Goal: Information Seeking & Learning: Learn about a topic

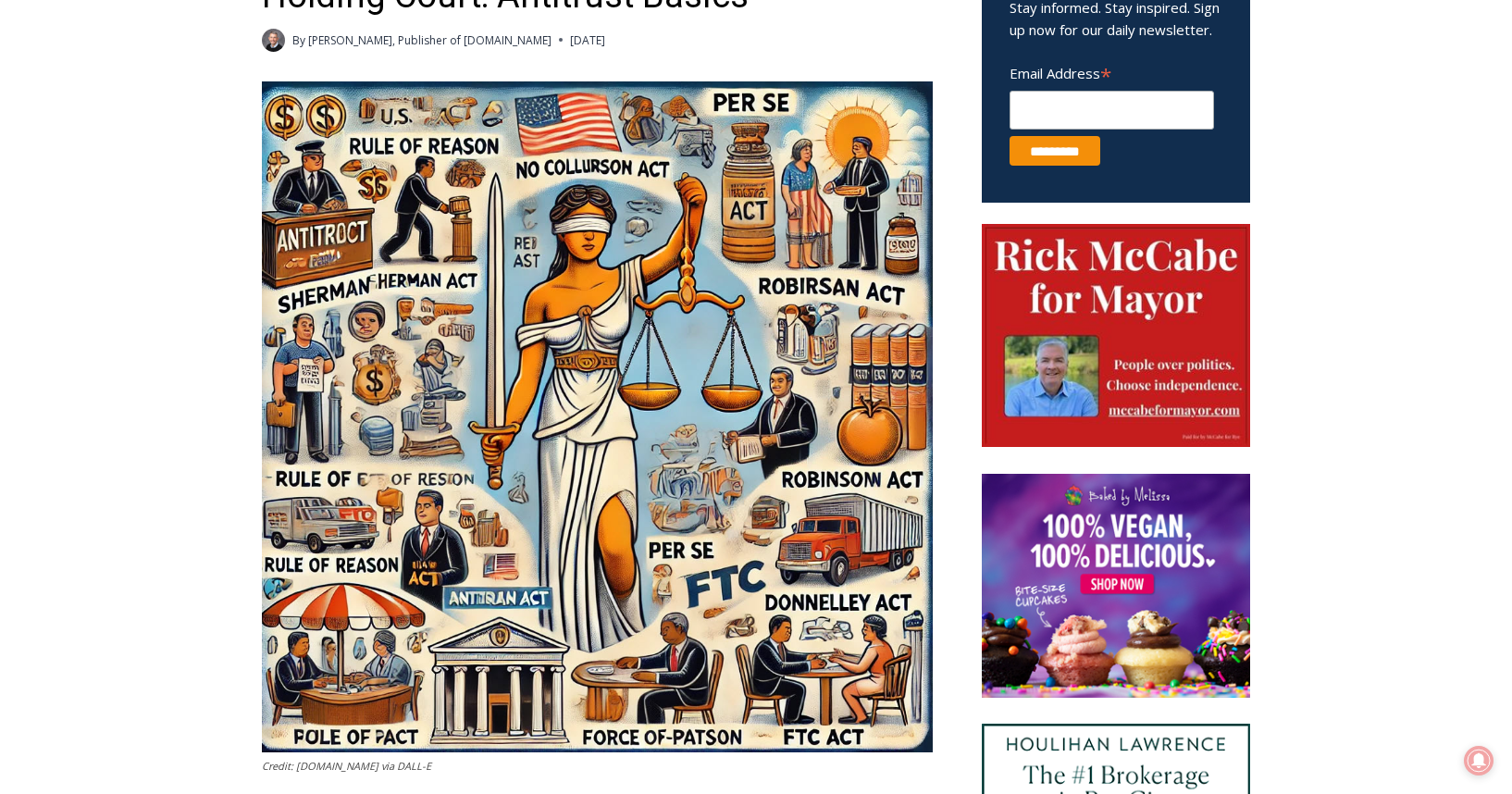
scroll to position [819, 0]
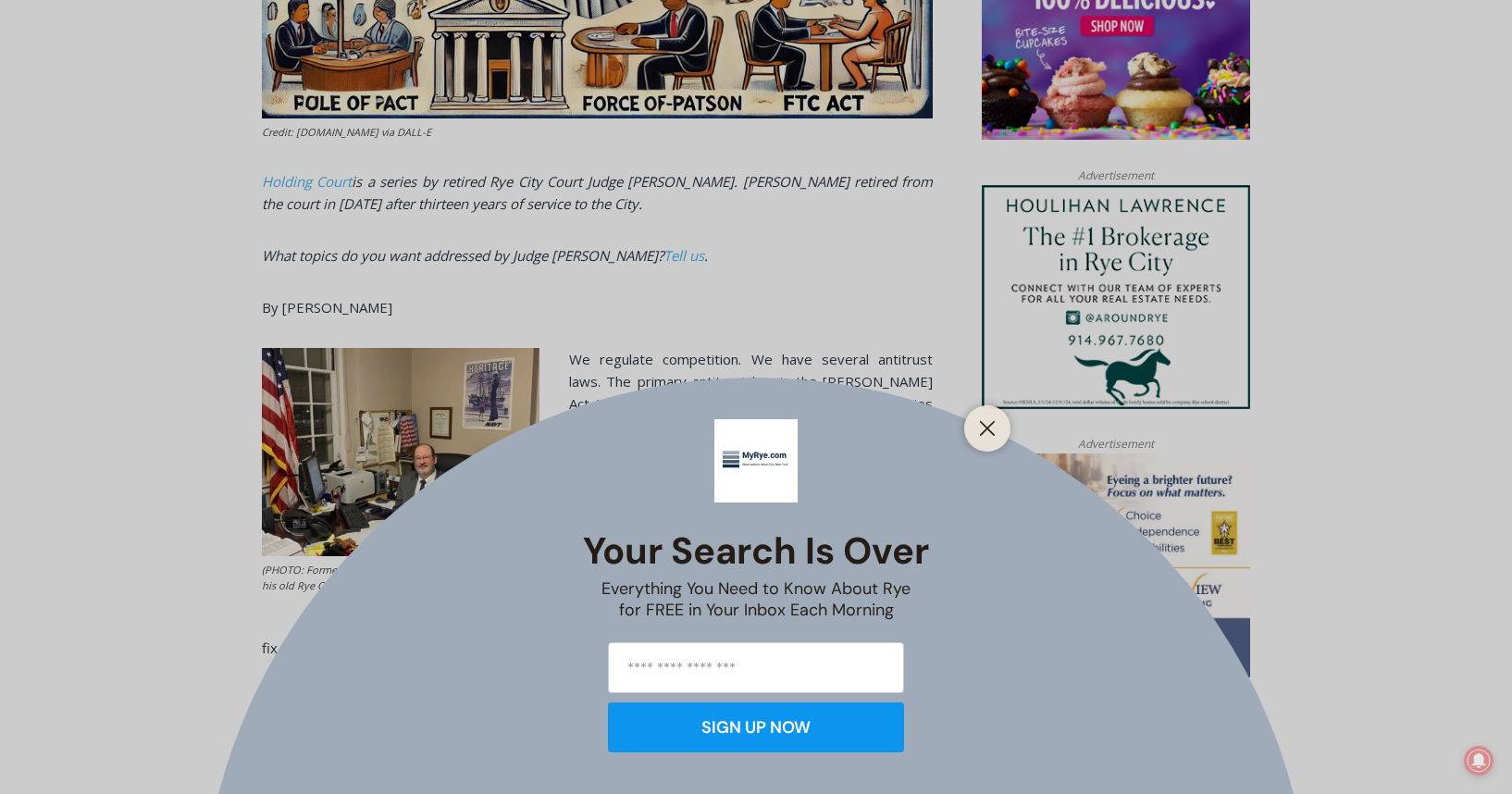
click at [840, 276] on div "Your Search is Over Everything You Need to Know About Rye for FREE in Your Inbo…" at bounding box center [756, 397] width 1512 height 794
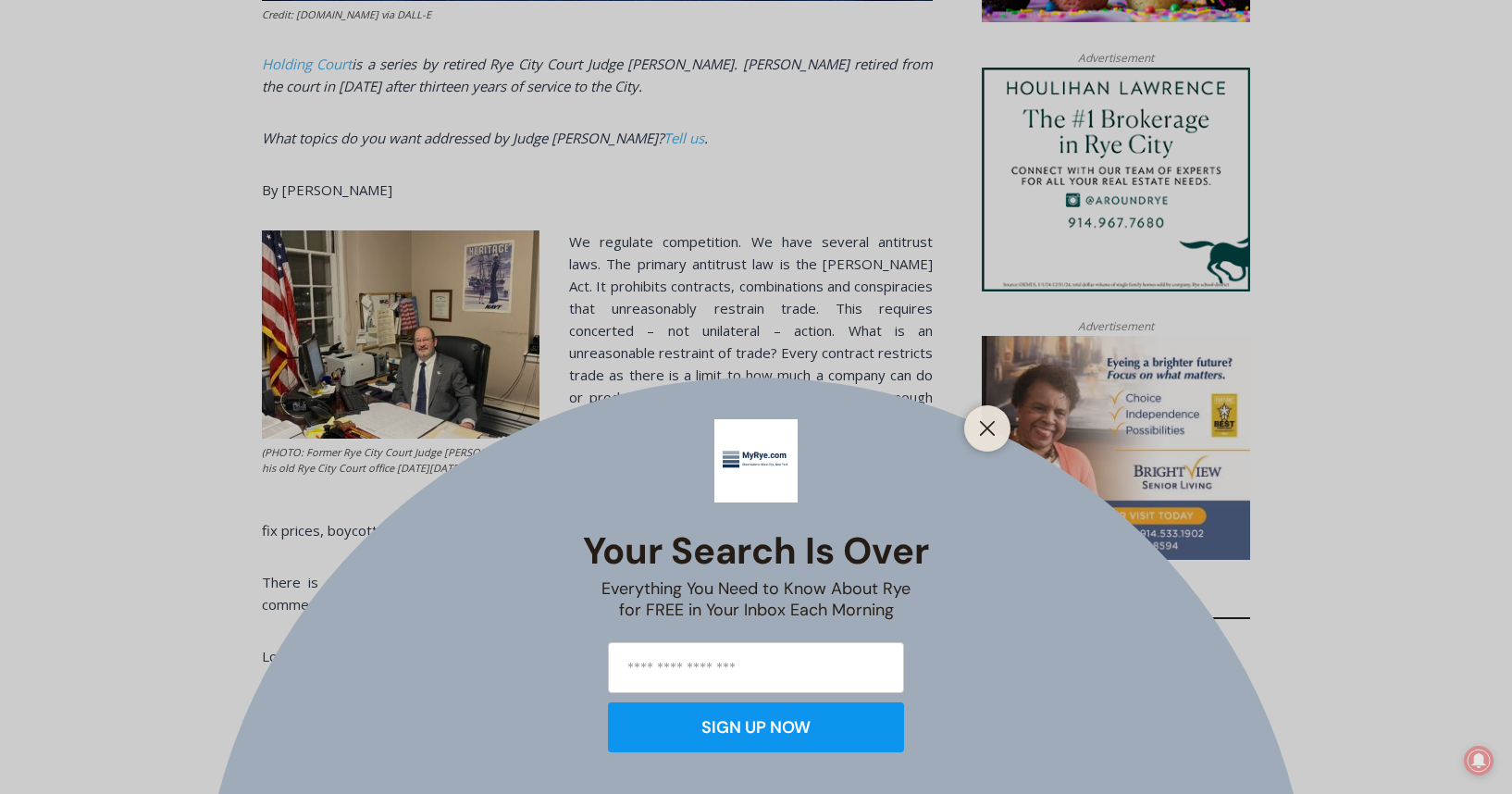
scroll to position [1467, 0]
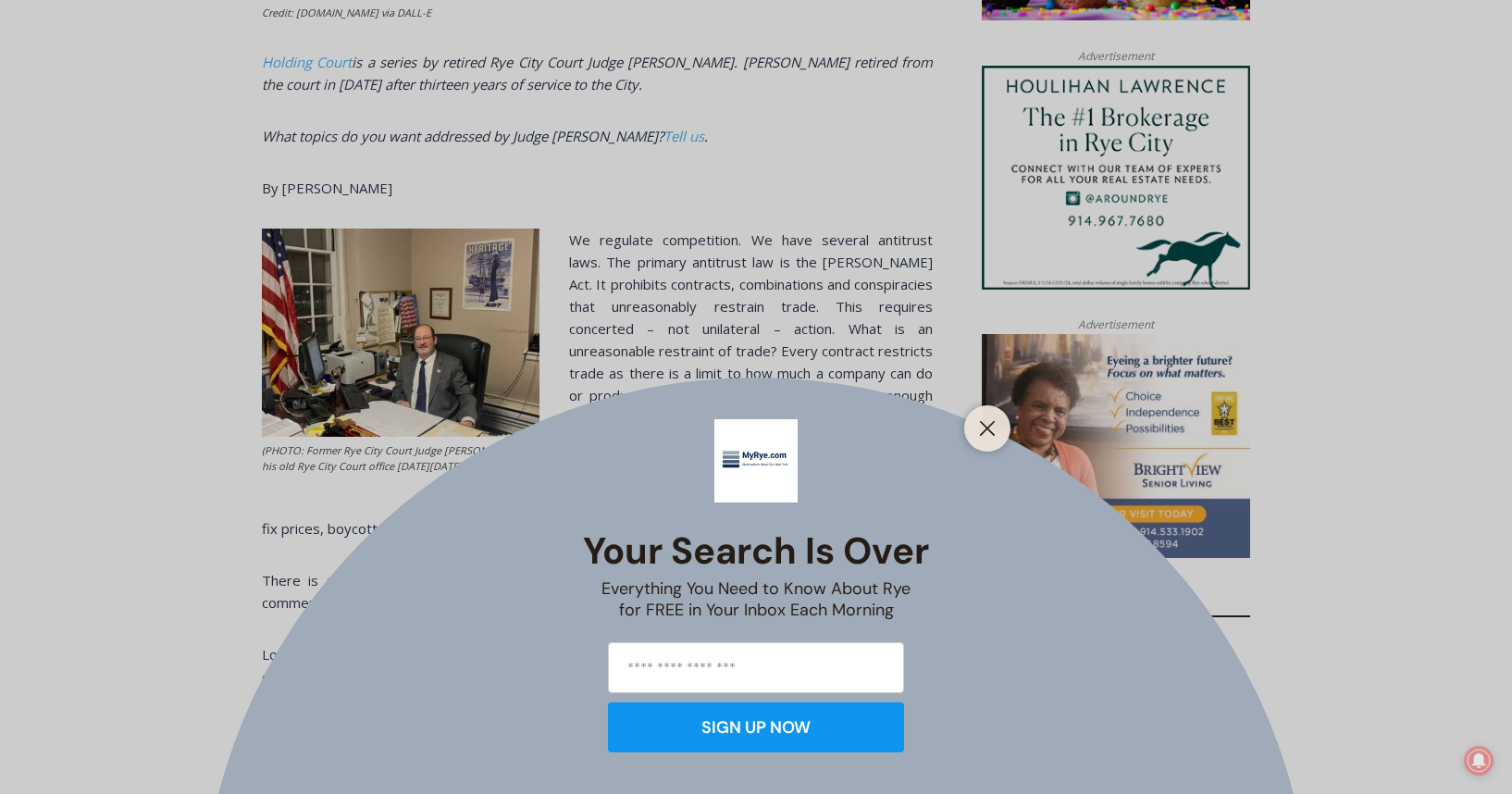
drag, startPoint x: 985, startPoint y: 433, endPoint x: 958, endPoint y: 421, distance: 29.5
click at [985, 433] on icon "Close" at bounding box center [987, 429] width 17 height 17
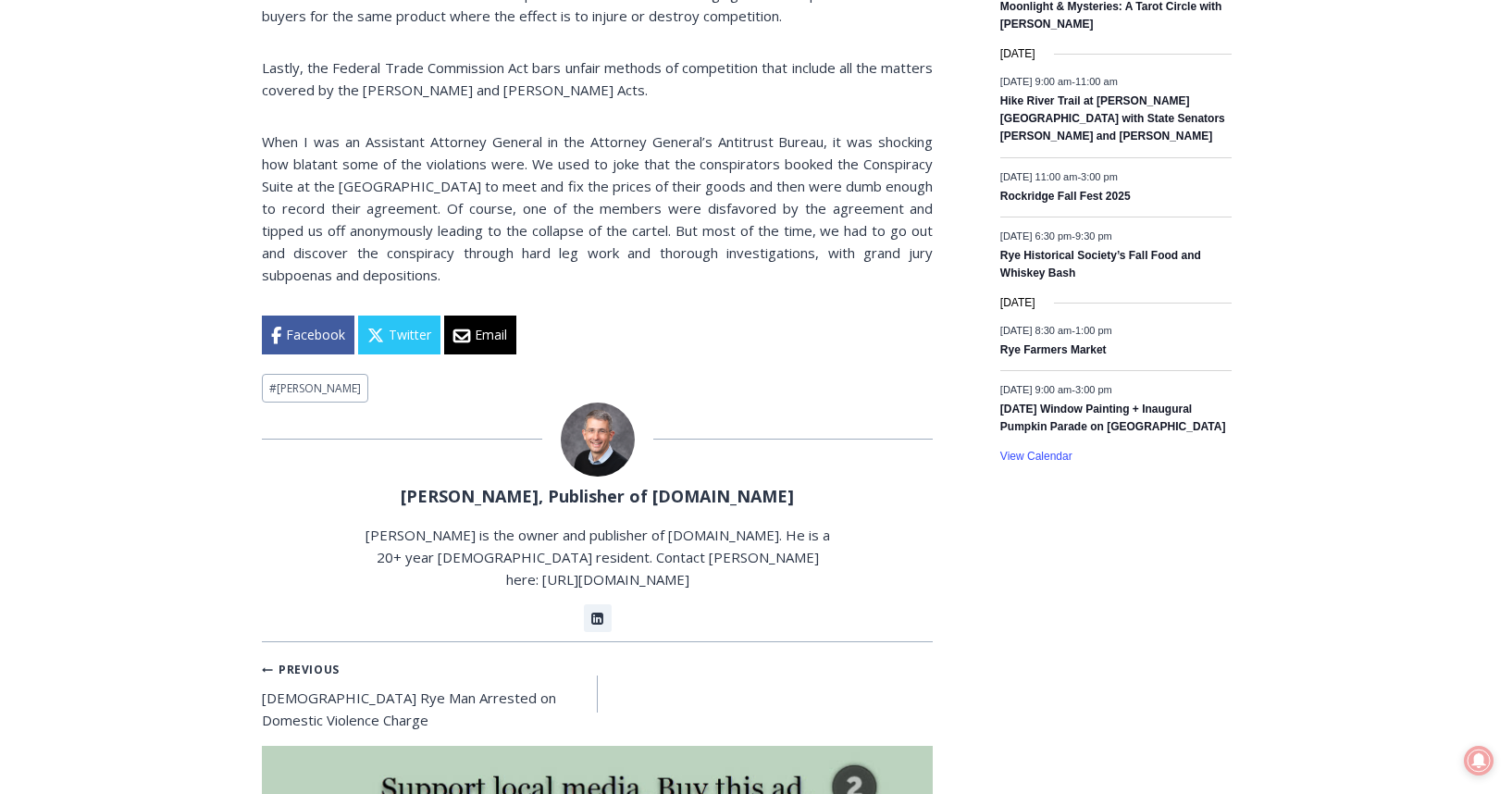
scroll to position [0, 0]
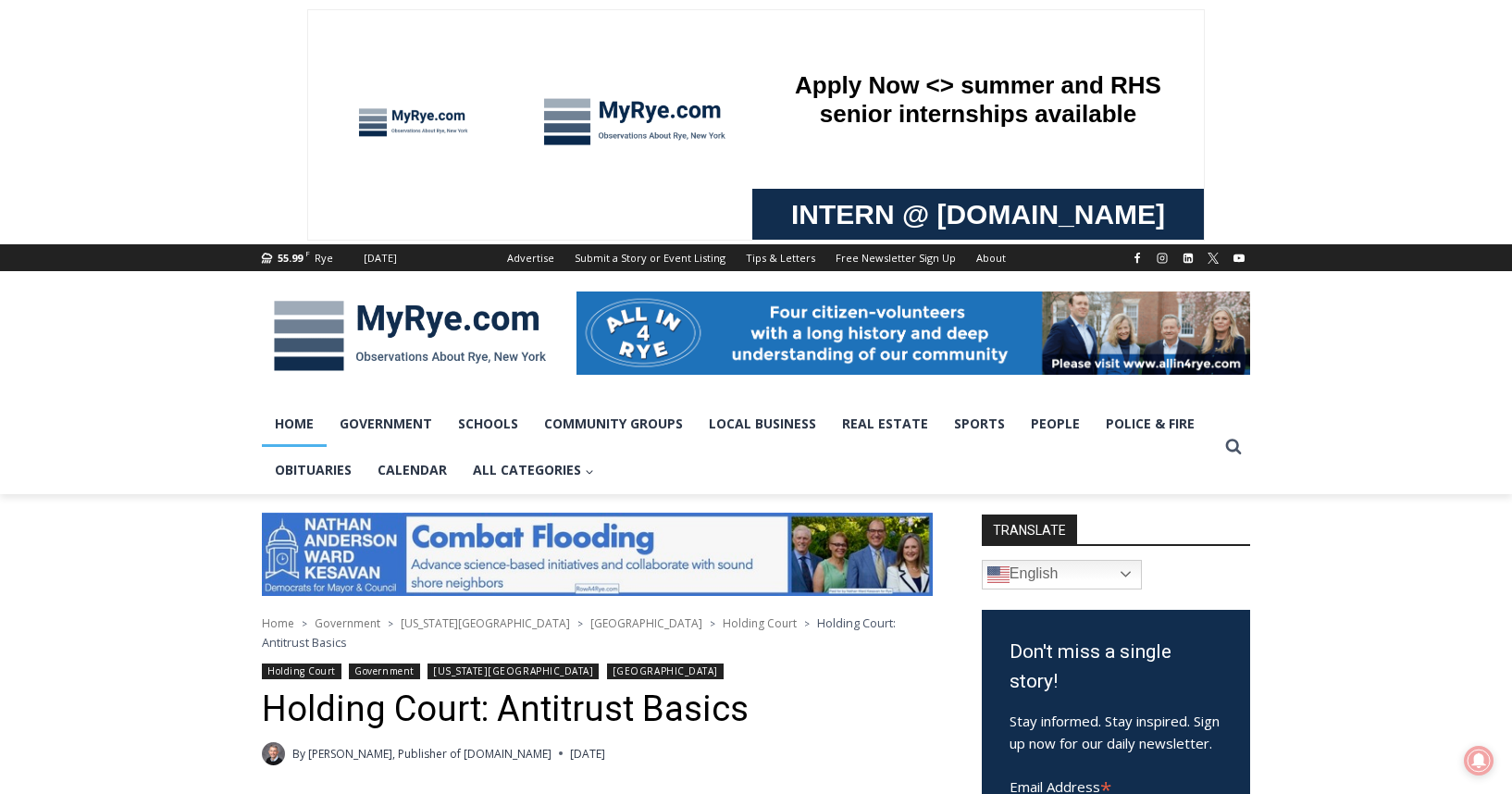
drag, startPoint x: 286, startPoint y: 447, endPoint x: 289, endPoint y: 433, distance: 14.3
click at [287, 447] on link "Obituaries" at bounding box center [312, 470] width 103 height 46
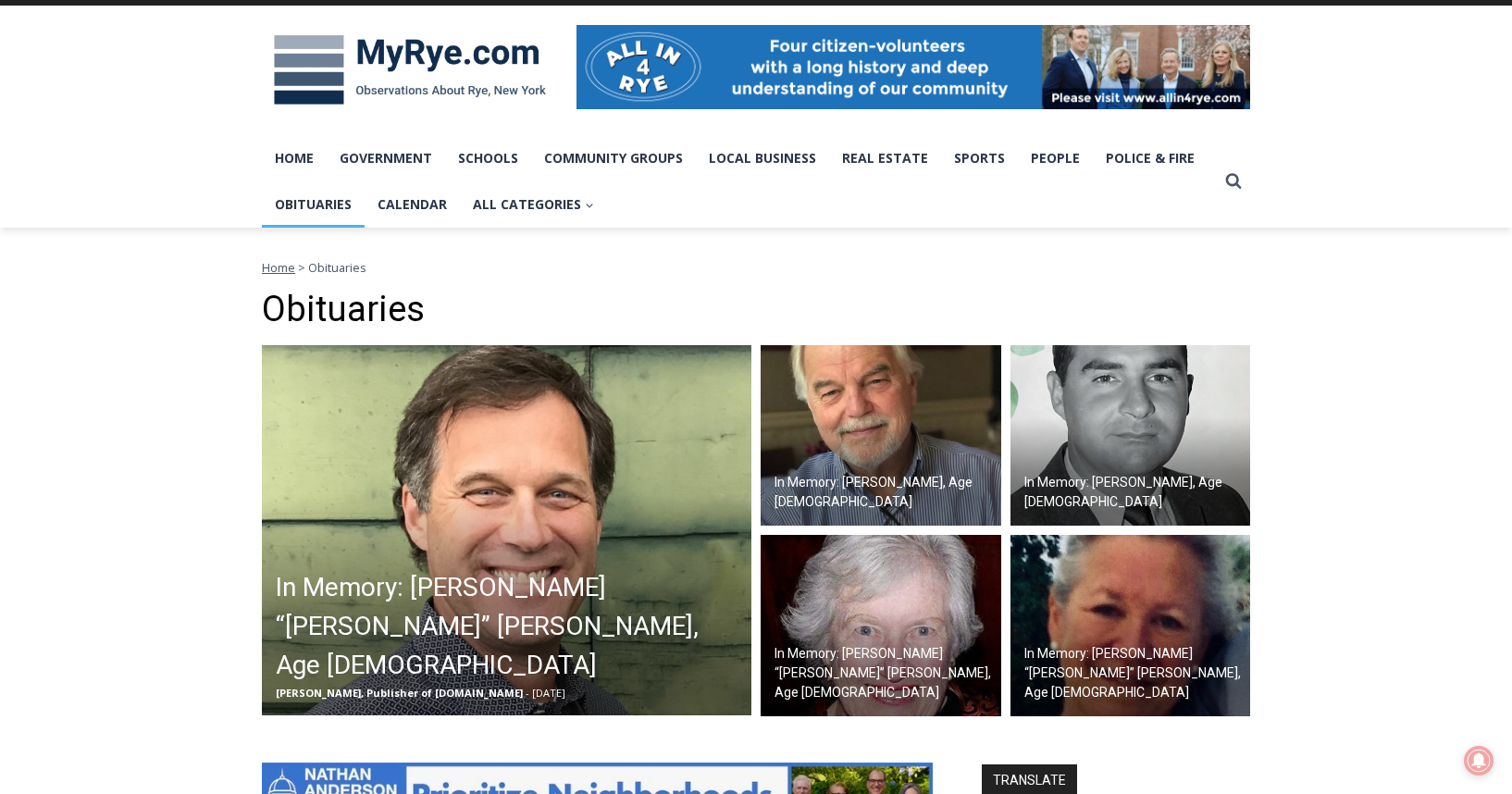
scroll to position [491, 0]
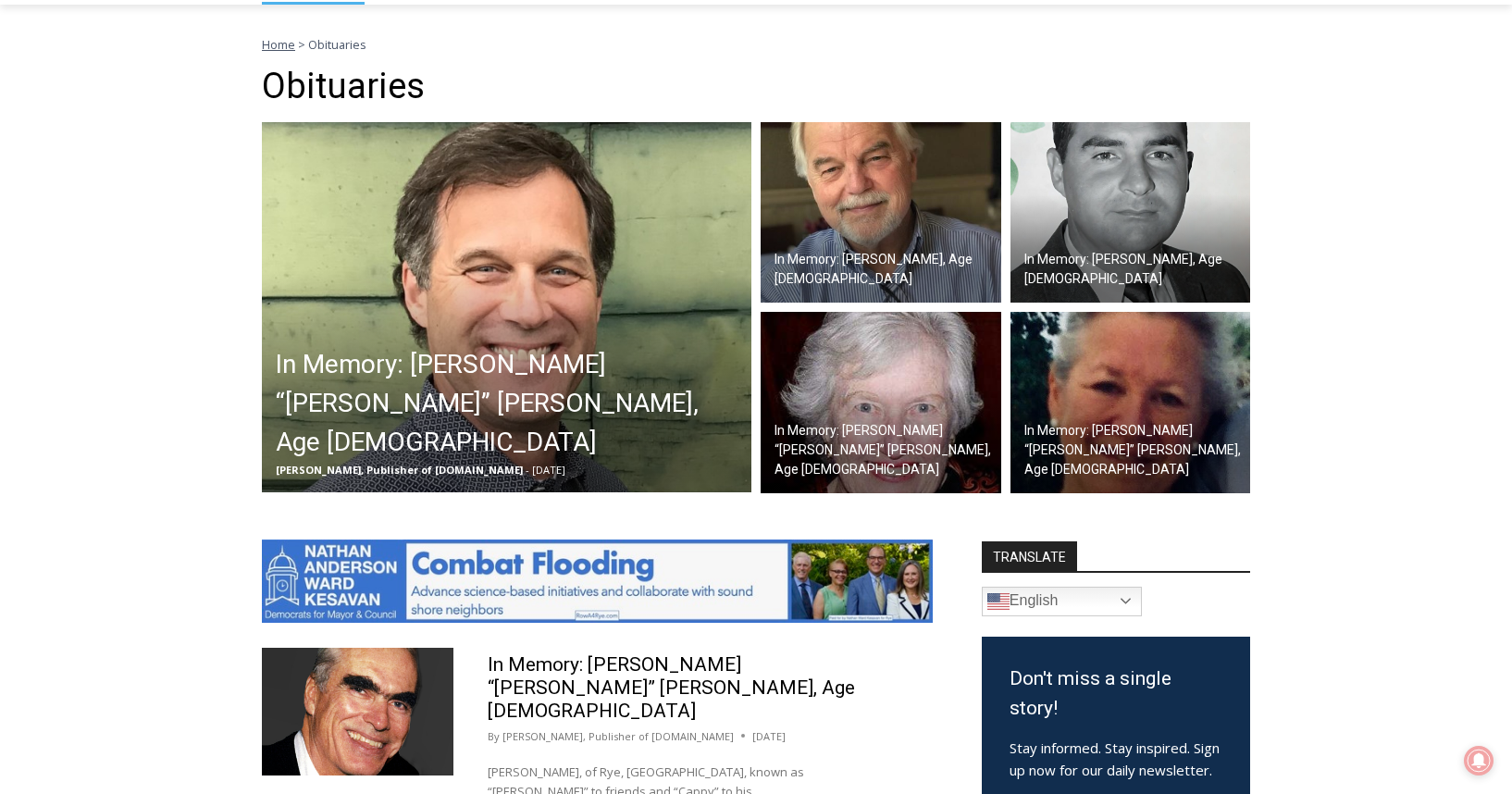
click at [953, 396] on img at bounding box center [881, 403] width 241 height 182
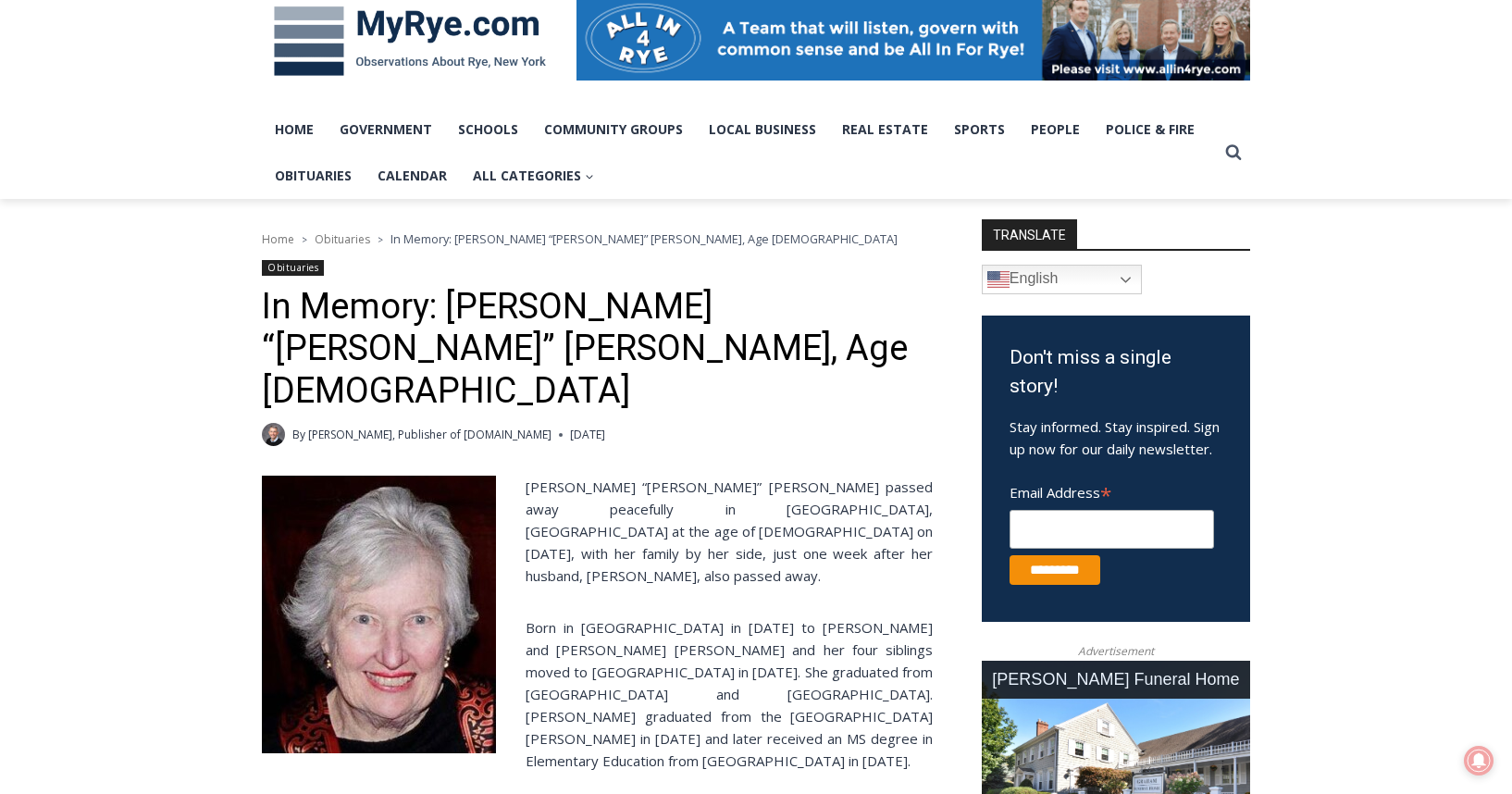
scroll to position [300, 0]
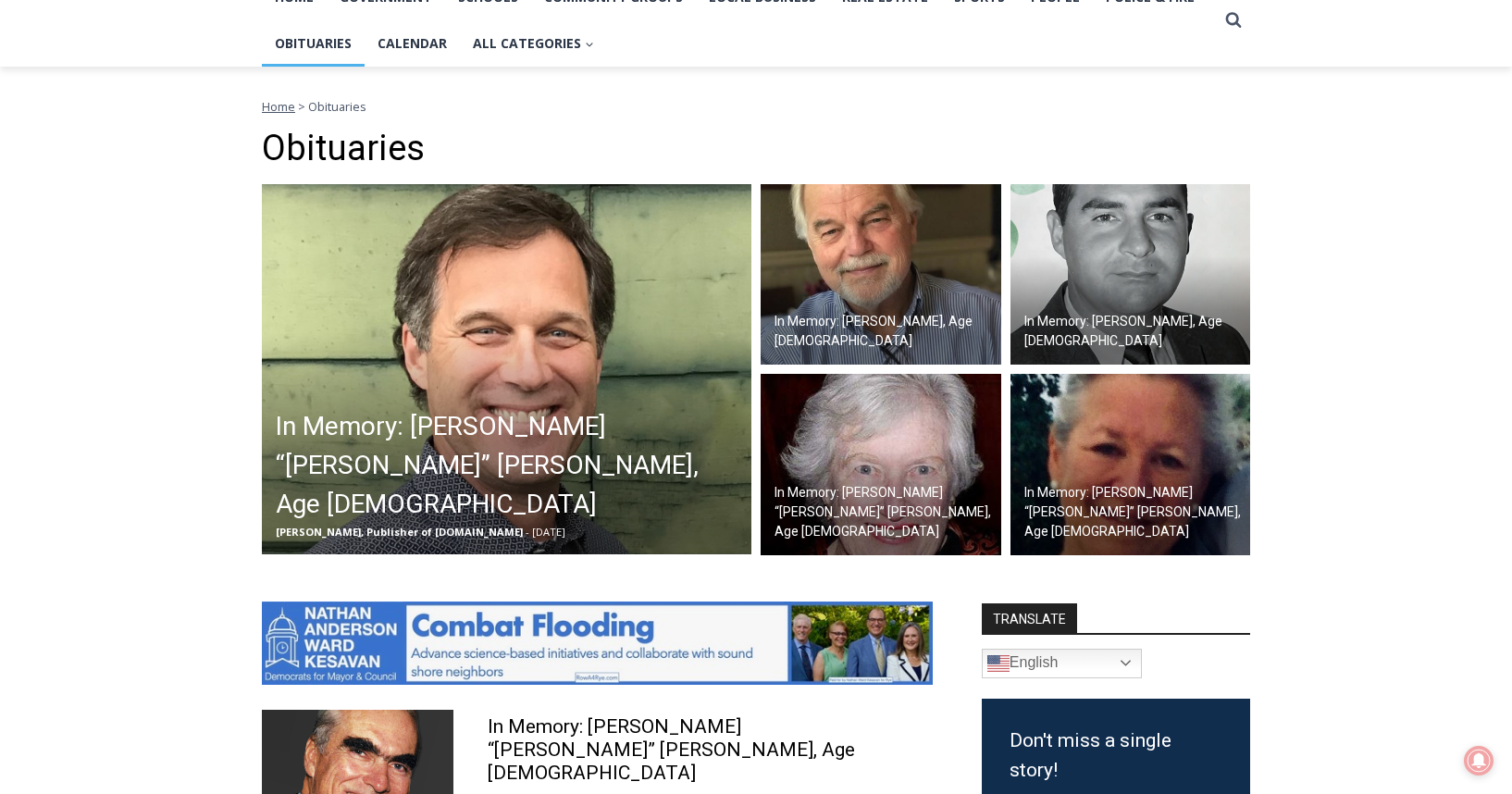
scroll to position [477, 0]
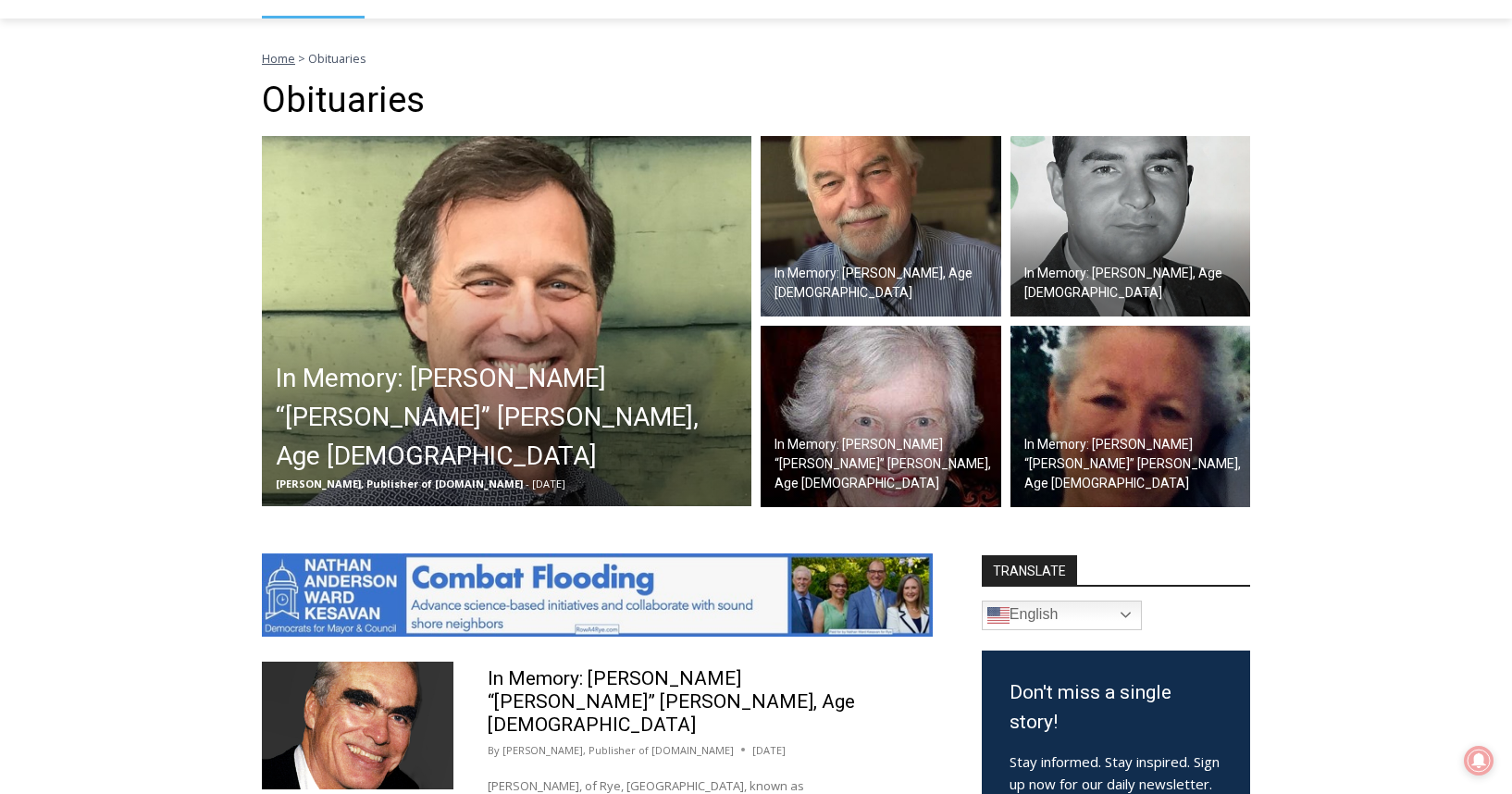
click at [271, 436] on div "In Memory: William “Bill” Nicholas Leary, Age 62 Jay Sears, Publisher of MyRye.…" at bounding box center [511, 426] width 480 height 143
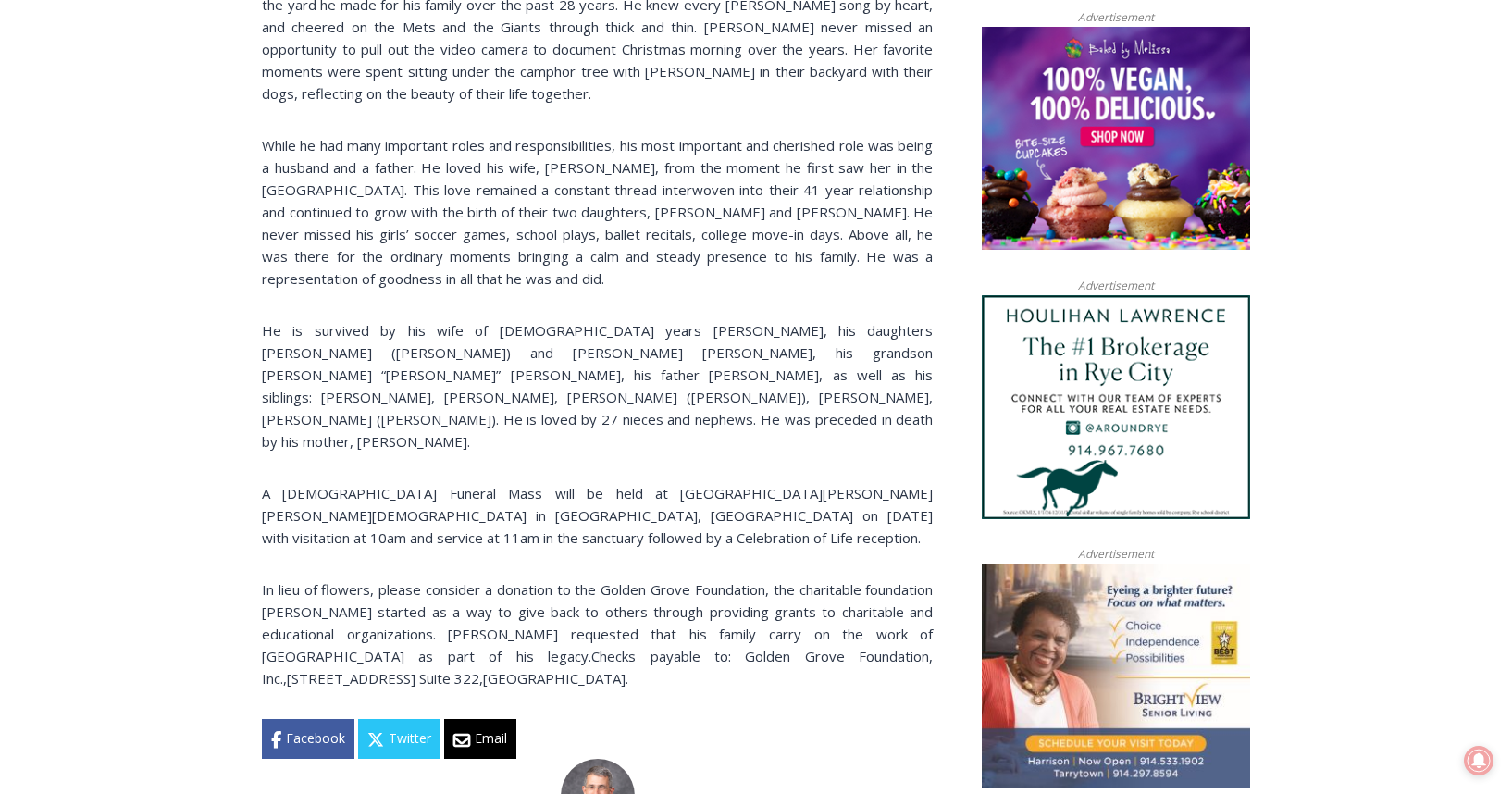
scroll to position [1543, 0]
